Goal: Task Accomplishment & Management: Manage account settings

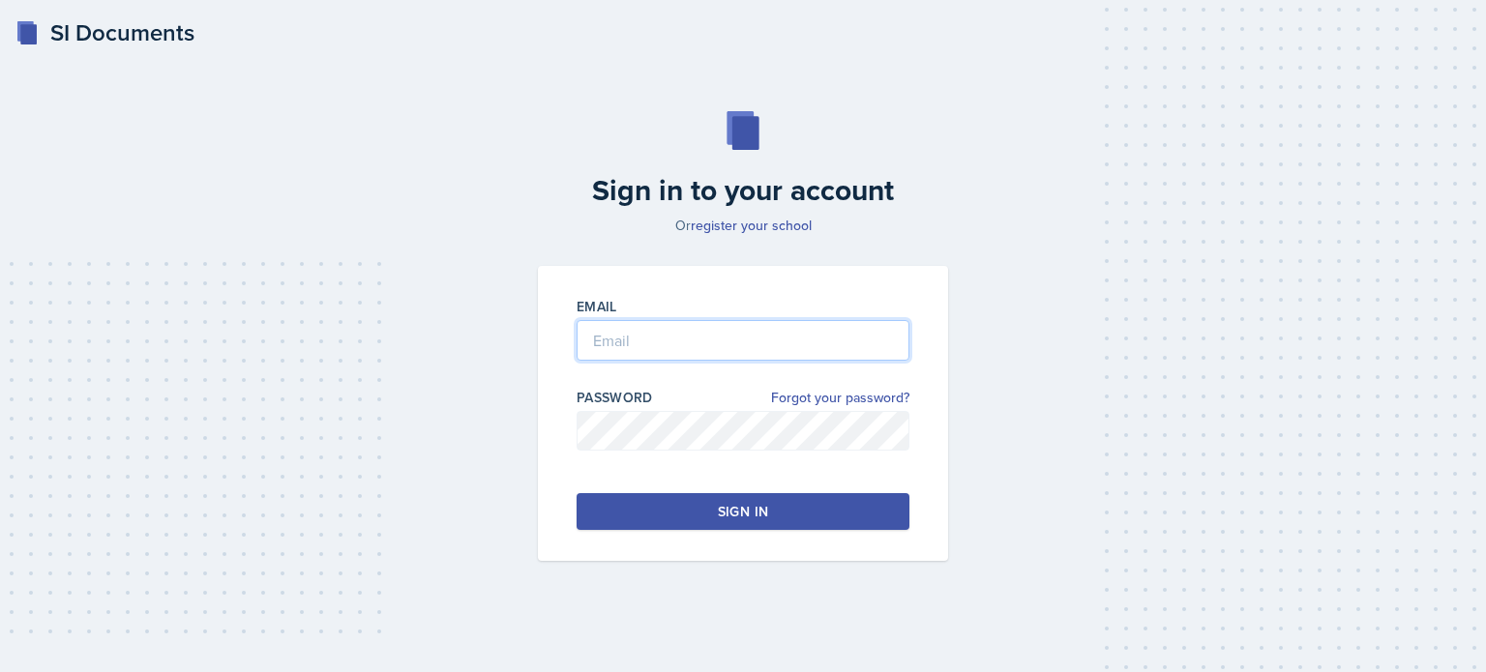
click at [617, 339] on input "email" at bounding box center [743, 340] width 333 height 41
type input "[EMAIL_ADDRESS][DOMAIN_NAME]"
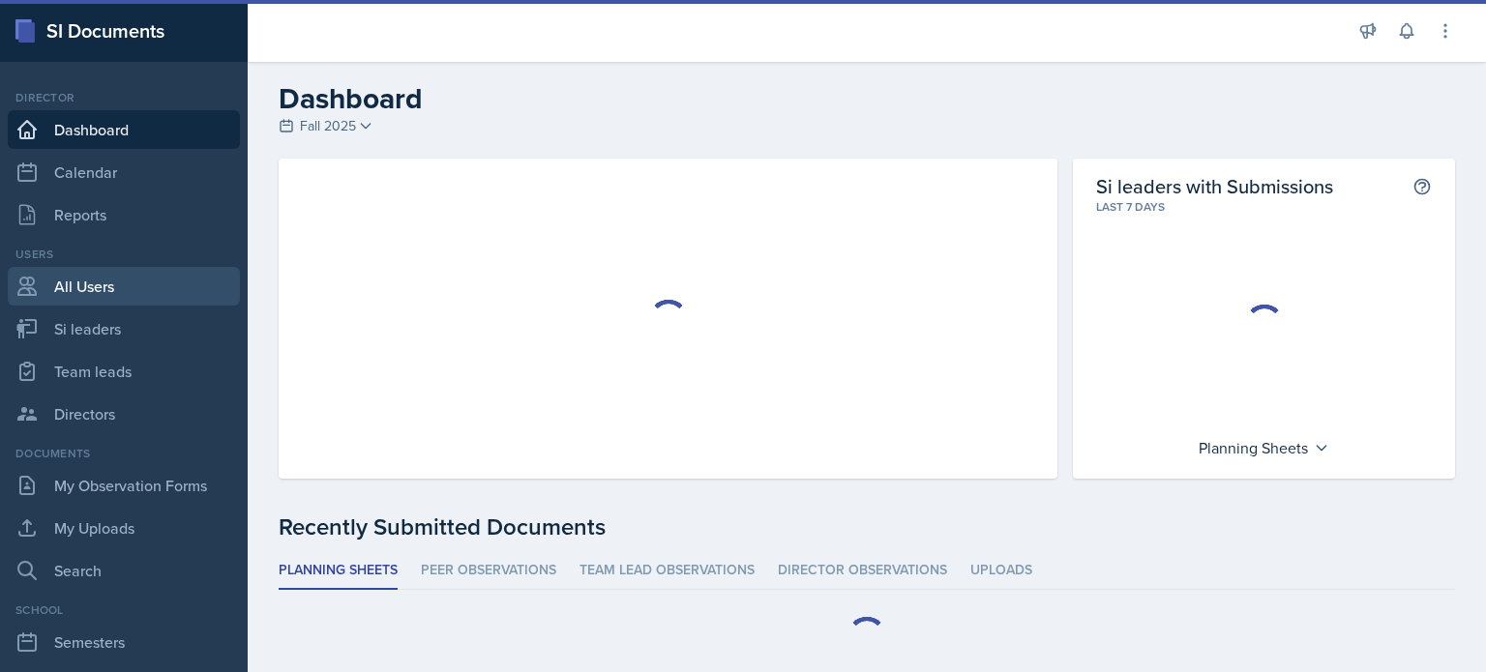
click at [81, 269] on link "All Users" at bounding box center [124, 286] width 232 height 39
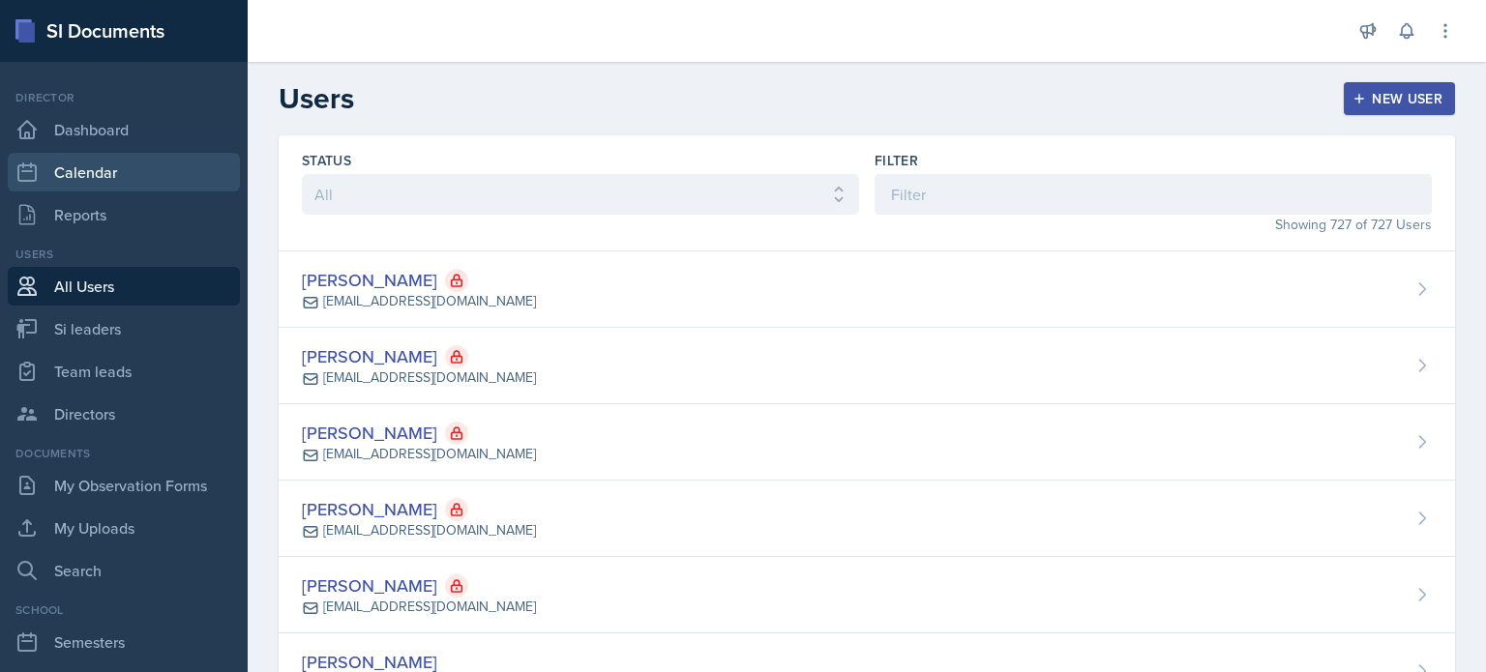
click at [101, 178] on link "Calendar" at bounding box center [124, 172] width 232 height 39
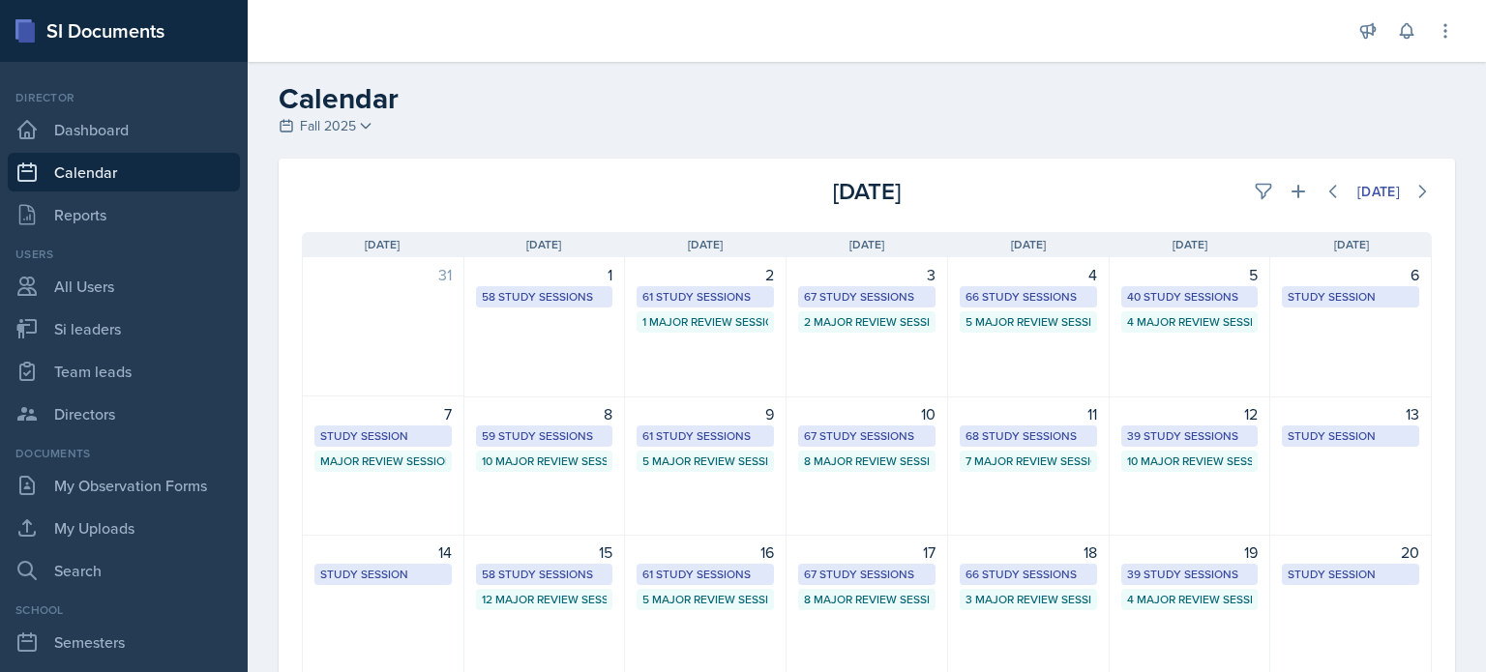
click at [1045, 395] on div "4 66 Study Sessions 5 Major Review Sessions" at bounding box center [1029, 327] width 162 height 140
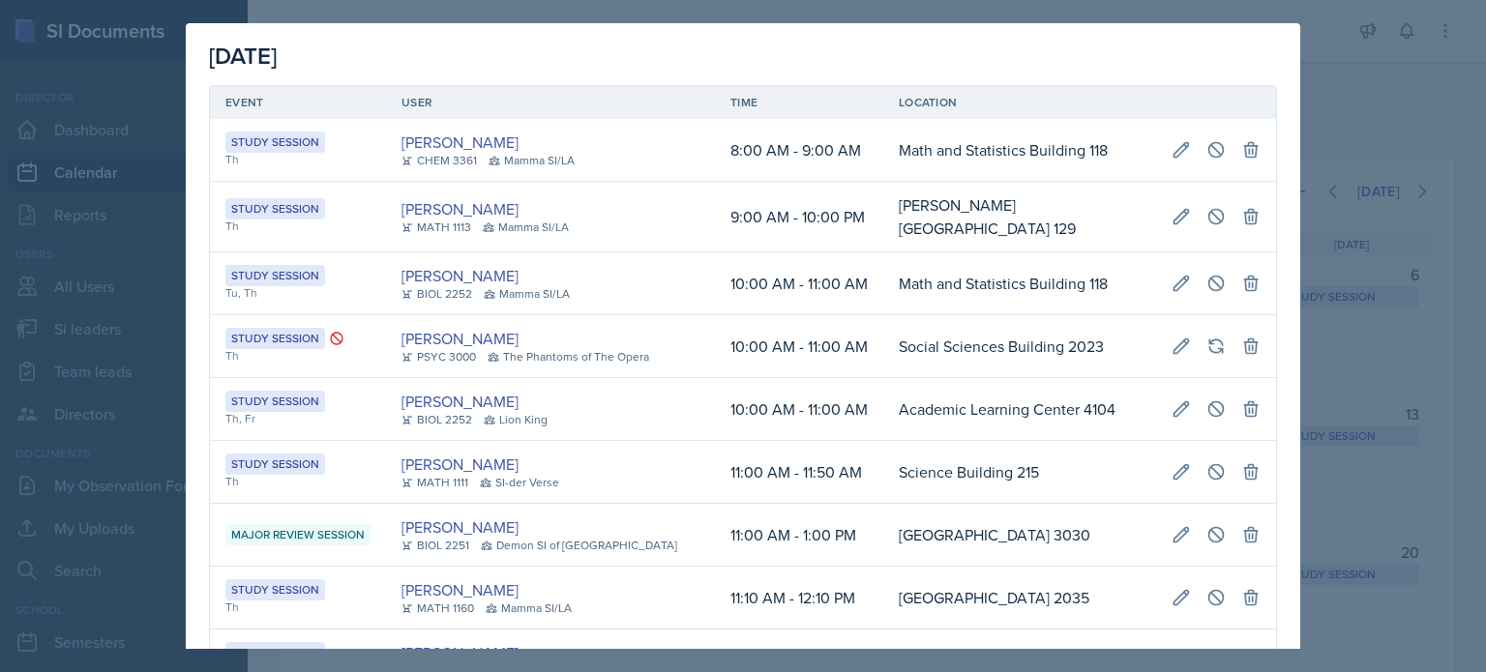
scroll to position [0, 430]
click at [1172, 218] on icon at bounding box center [1181, 216] width 19 height 19
select select "9"
select select "0"
select select "AM"
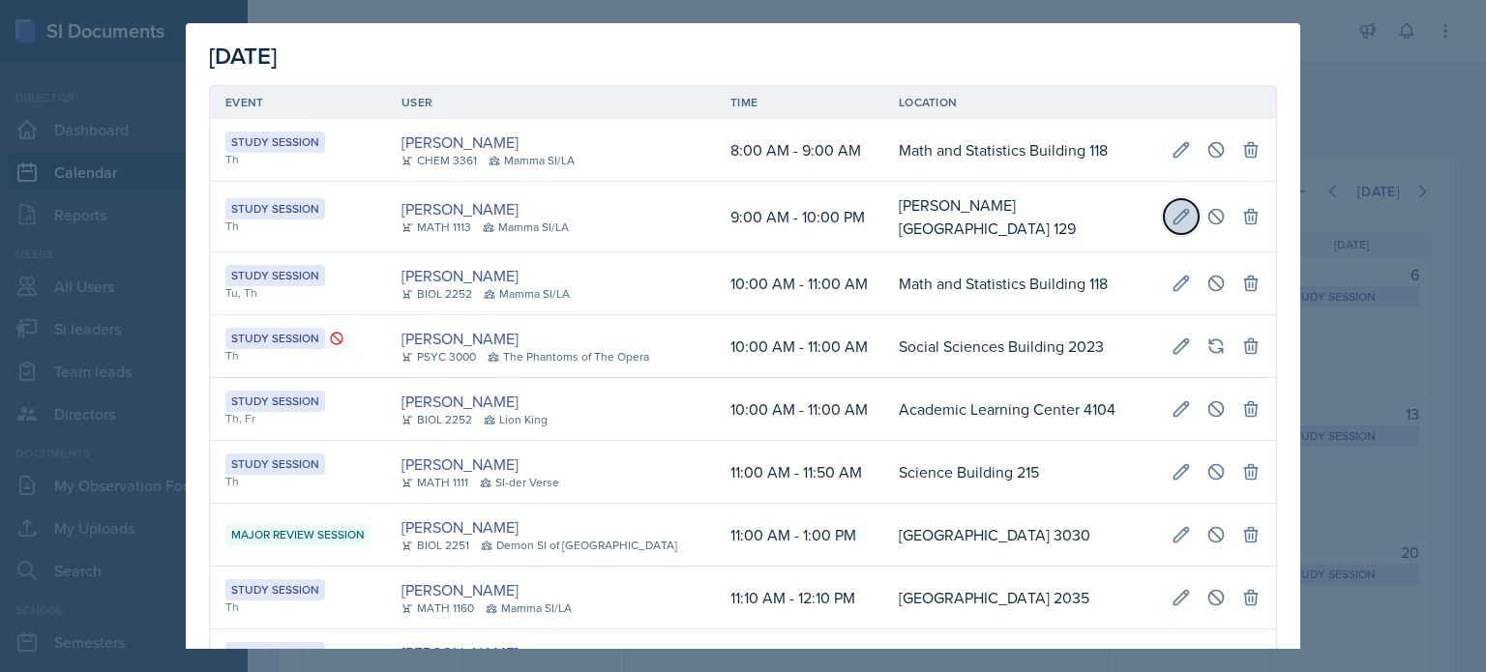
select select "10"
select select "0"
select select "PM"
type input "[PERSON_NAME][GEOGRAPHIC_DATA] 129"
select select "d66089cd-5ee7-4f89-a345-f1bdd1643066"
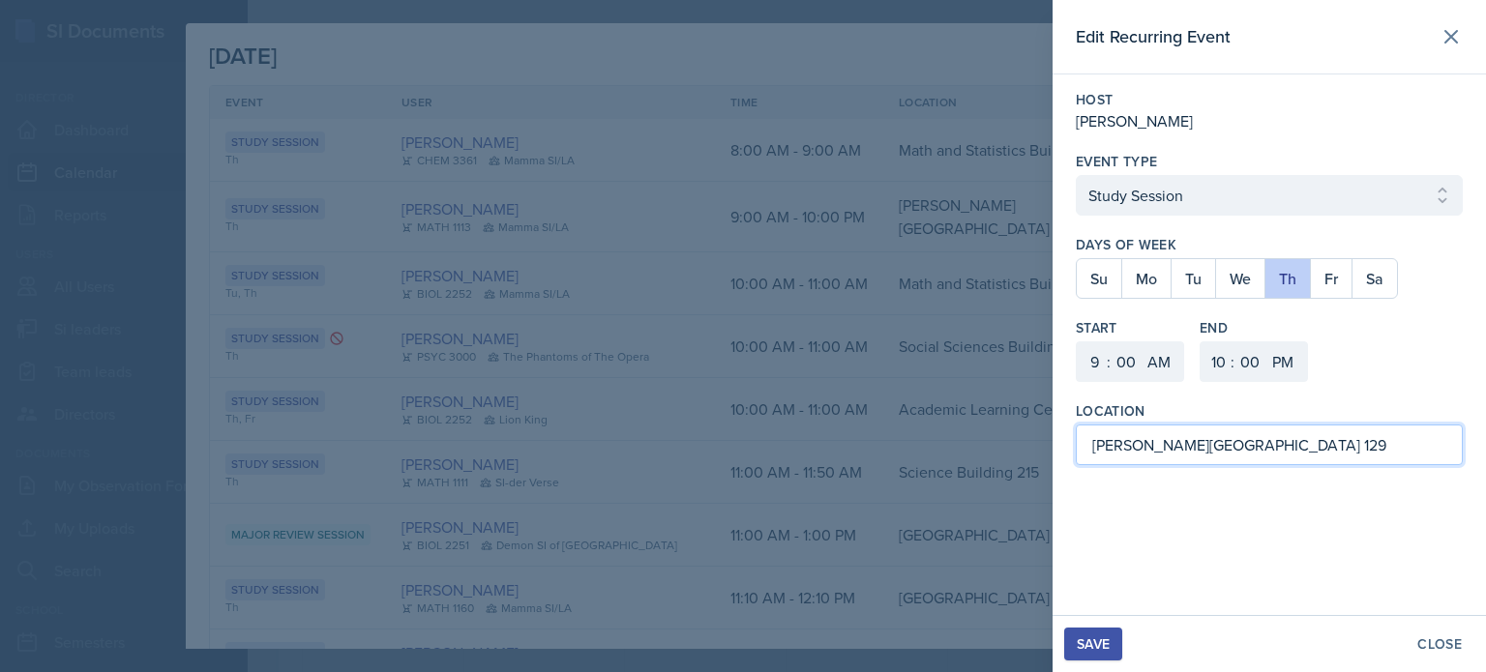
click at [1312, 433] on input "[PERSON_NAME][GEOGRAPHIC_DATA] 129" at bounding box center [1269, 445] width 387 height 41
type input "[PERSON_NAME] Education Building 223"
drag, startPoint x: 1093, startPoint y: 645, endPoint x: 1078, endPoint y: 640, distance: 16.5
click at [1078, 640] on div "Save" at bounding box center [1093, 644] width 33 height 15
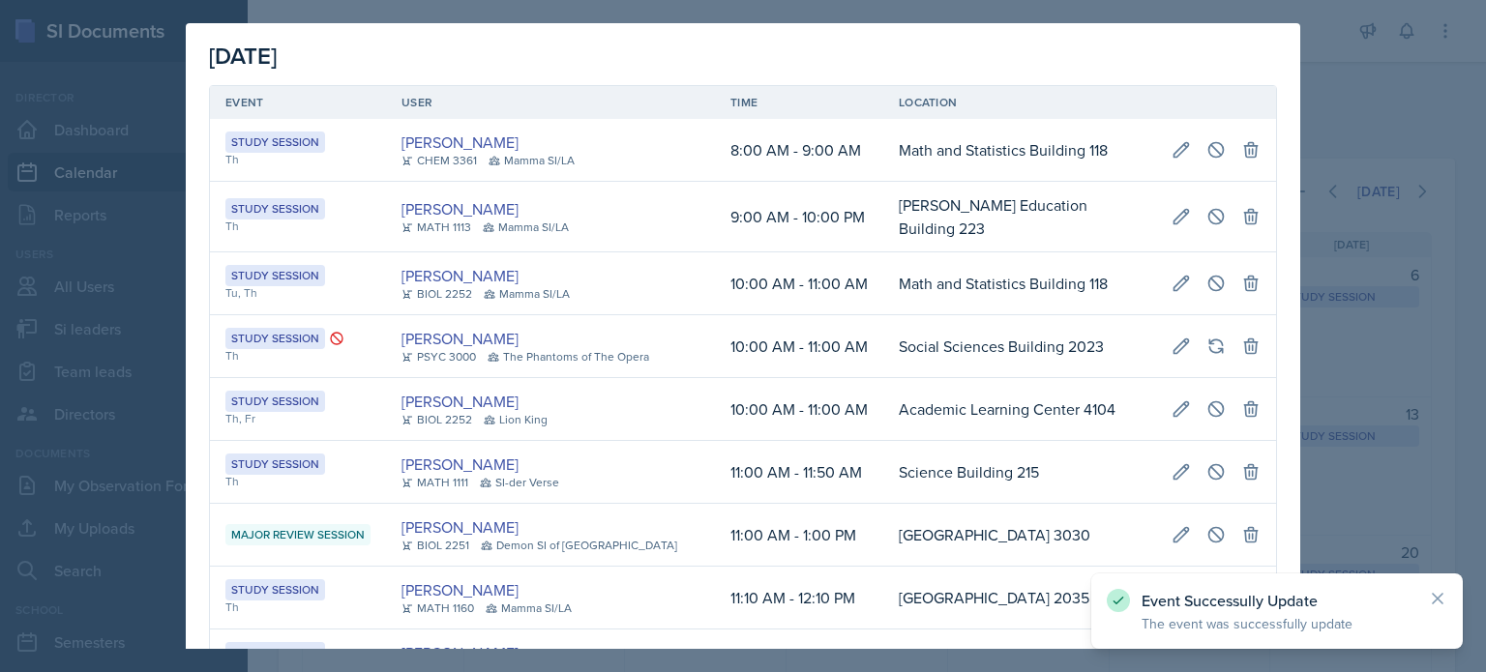
click at [1436, 119] on div at bounding box center [743, 336] width 1486 height 672
